Goal: Communication & Community: Answer question/provide support

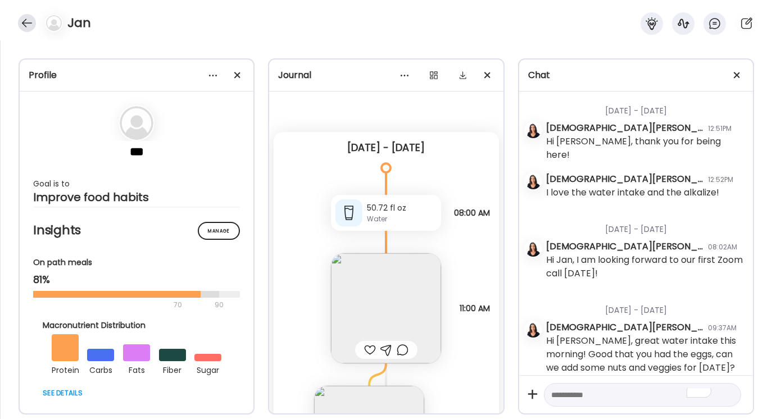
scroll to position [3783, 0]
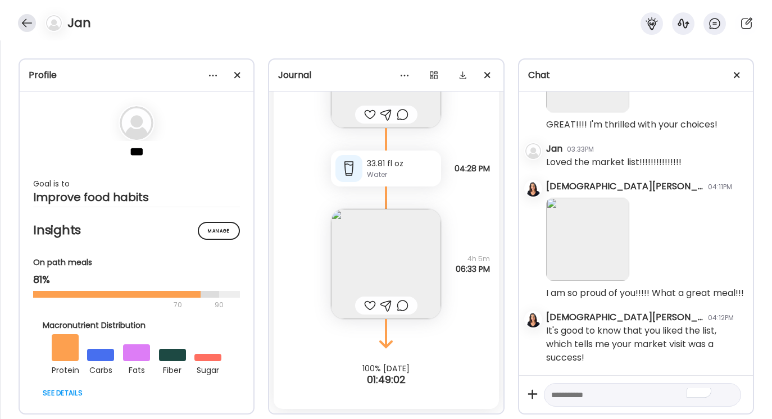
click at [26, 24] on div at bounding box center [27, 23] width 18 height 18
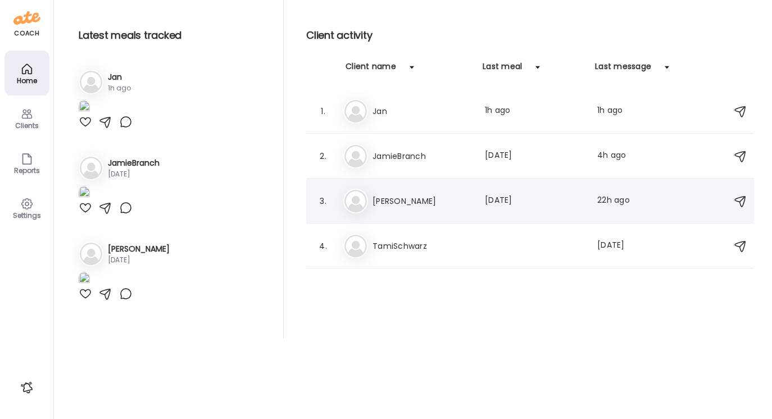
click at [396, 200] on h3 "[PERSON_NAME]" at bounding box center [422, 201] width 99 height 13
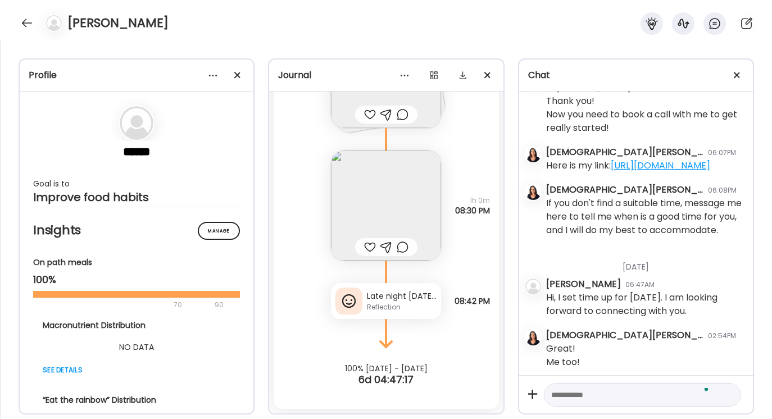
scroll to position [1068, 0]
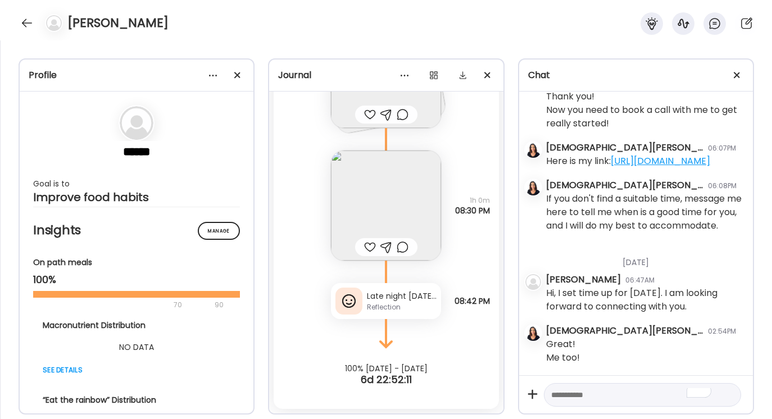
click at [403, 299] on div "Late night [DATE] meant I only have 6:30 sleep. Woke up tired, no breakfast and…" at bounding box center [402, 297] width 70 height 12
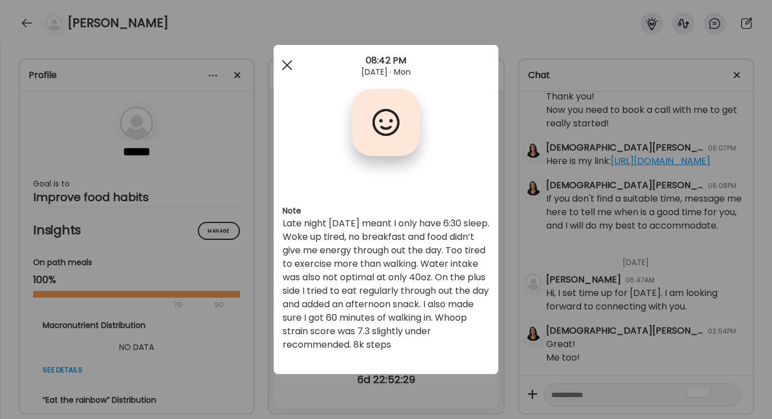
click at [287, 61] on div at bounding box center [287, 65] width 22 height 22
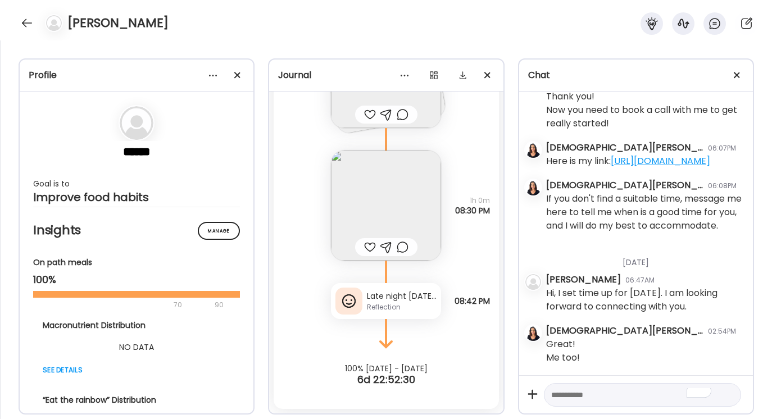
click at [555, 391] on textarea "To enrich screen reader interactions, please activate Accessibility in Grammarl…" at bounding box center [633, 394] width 162 height 13
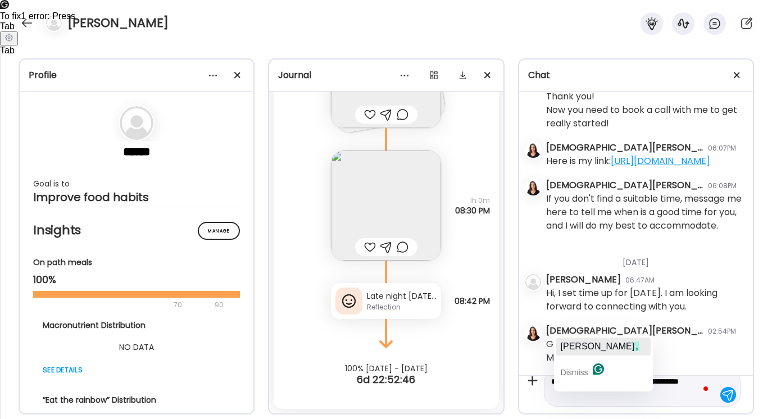
click at [580, 348] on span "[PERSON_NAME]" at bounding box center [598, 347] width 74 height 10
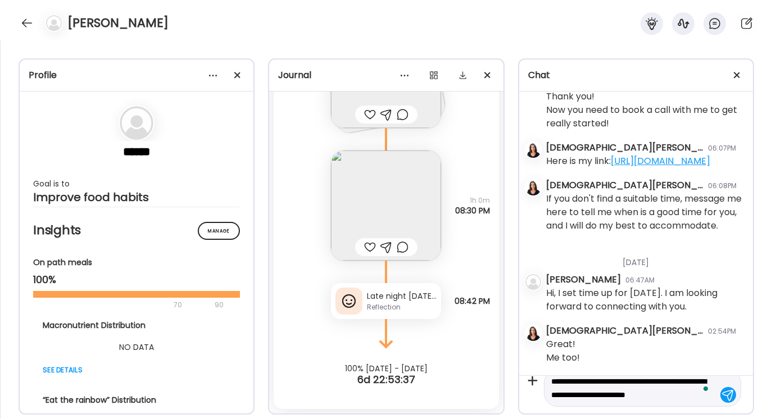
scroll to position [26, 0]
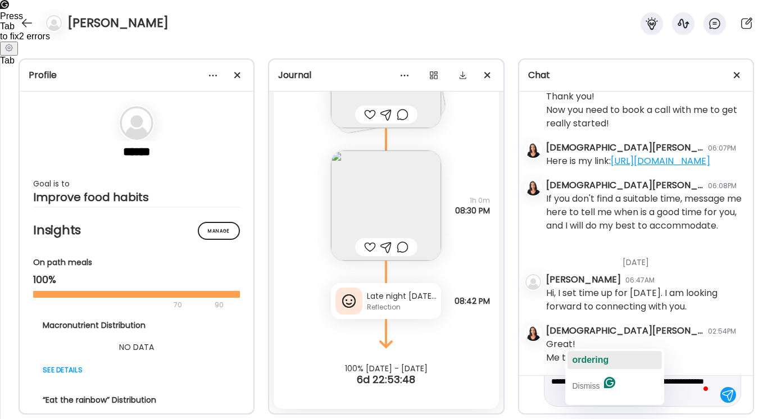
click at [599, 363] on span "ordering" at bounding box center [590, 360] width 37 height 10
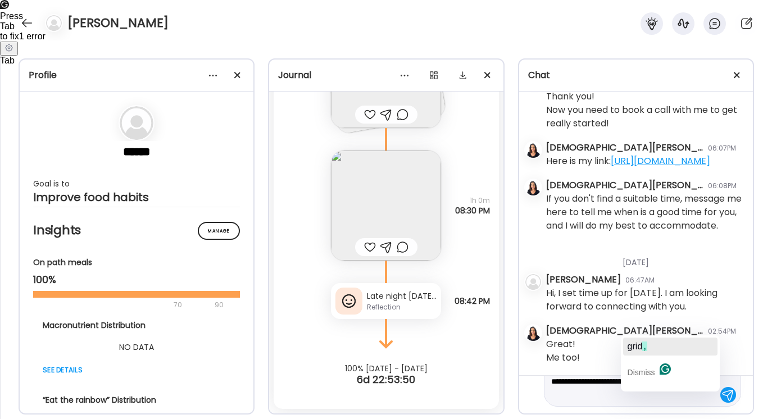
click at [646, 344] on span "," at bounding box center [645, 347] width 4 height 10
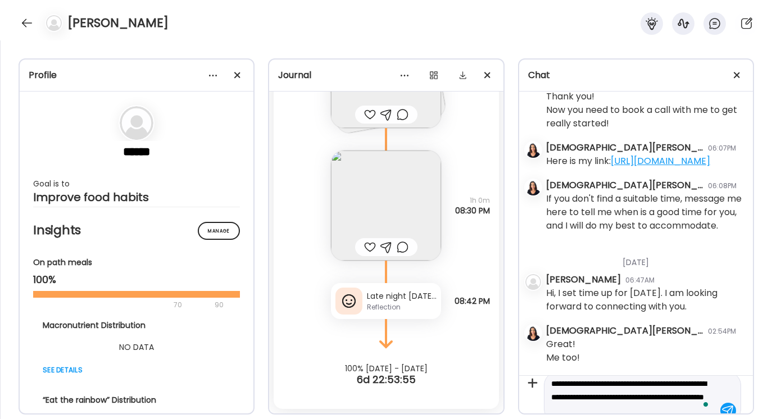
scroll to position [18, 0]
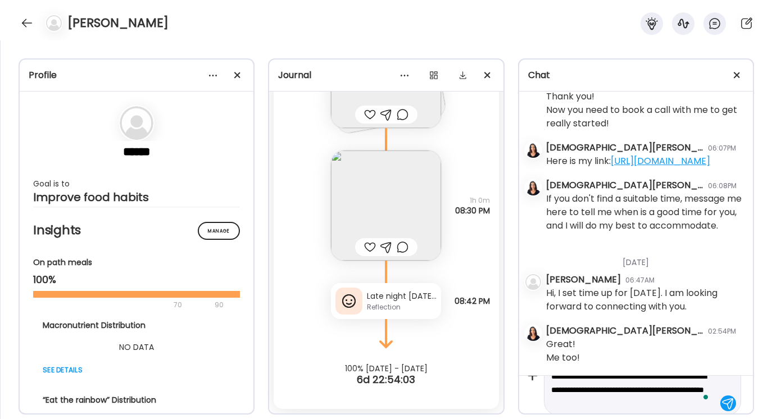
type textarea "**********"
click at [727, 401] on div at bounding box center [729, 404] width 16 height 16
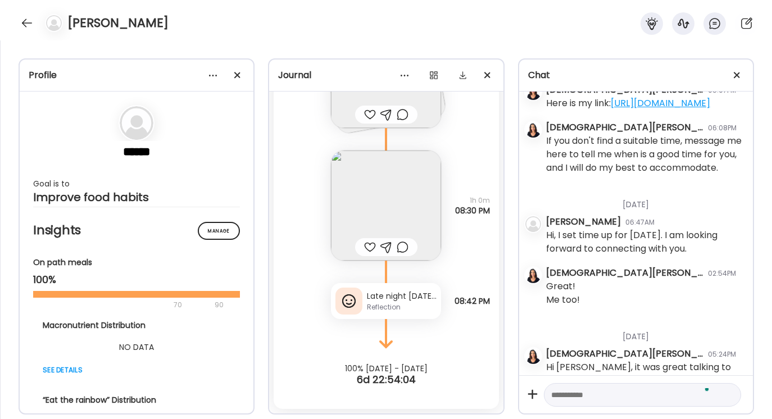
scroll to position [1162, 0]
